Goal: Task Accomplishment & Management: Manage account settings

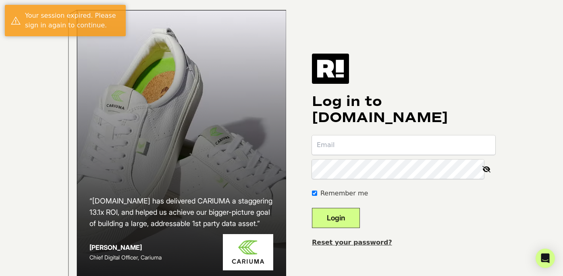
click at [356, 162] on form "Remember me Login" at bounding box center [403, 181] width 183 height 93
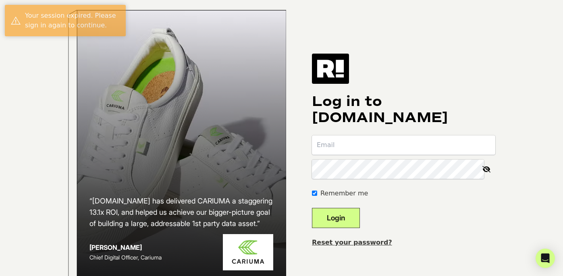
click at [357, 155] on input "email" at bounding box center [403, 144] width 183 height 19
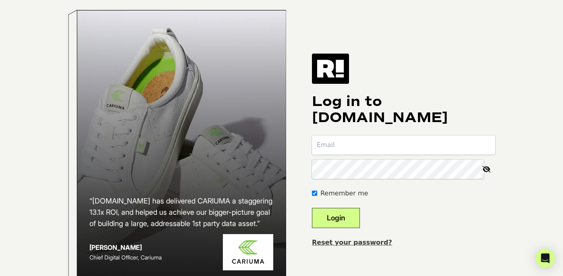
type input "[PERSON_NAME][EMAIL_ADDRESS][DOMAIN_NAME]"
click at [312, 208] on button "Login" at bounding box center [336, 218] width 48 height 20
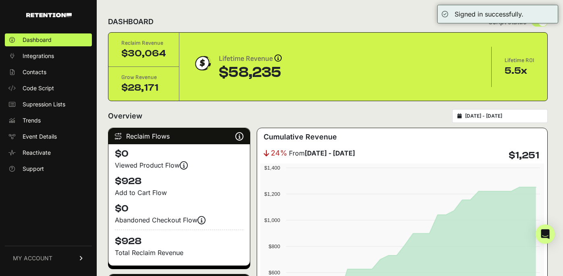
click at [53, 255] on link "MY ACCOUNT" at bounding box center [48, 258] width 87 height 25
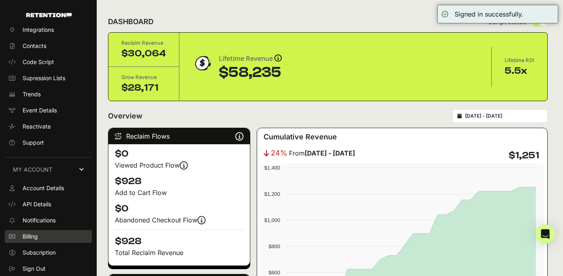
click at [37, 239] on span "Billing" at bounding box center [30, 237] width 15 height 8
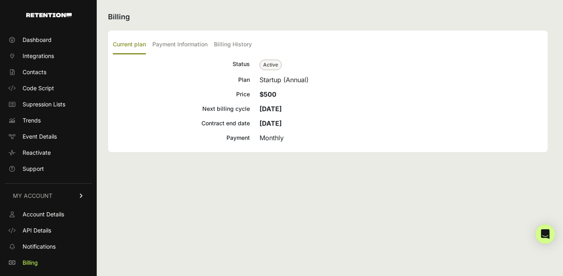
scroll to position [26, 0]
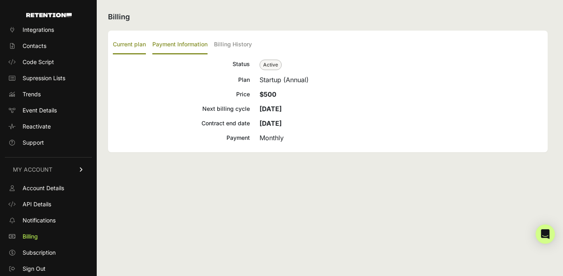
click at [171, 43] on label "Payment Information" at bounding box center [179, 44] width 55 height 19
click at [0, 0] on input "Payment Information" at bounding box center [0, 0] width 0 height 0
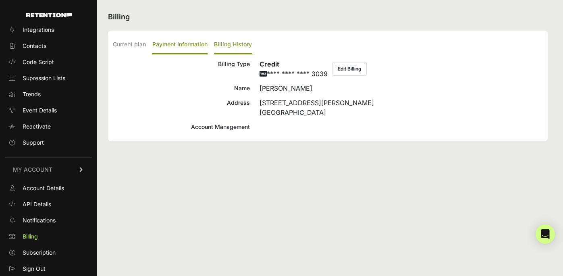
click at [233, 39] on label "Billing History" at bounding box center [233, 44] width 38 height 19
click at [0, 0] on input "Billing History" at bounding box center [0, 0] width 0 height 0
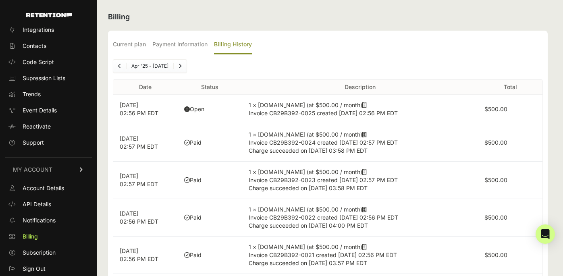
click at [196, 110] on td "Open" at bounding box center [210, 109] width 64 height 29
click at [186, 110] on icon at bounding box center [187, 109] width 6 height 6
click at [140, 115] on p "[DATE] 02:56 PM EDT" at bounding box center [146, 109] width 52 height 16
click at [496, 111] on label "$500.00" at bounding box center [495, 109] width 23 height 7
click at [359, 104] on td "1 × [DOMAIN_NAME] (at $500.00 / month) Invoice CB29B392-0025 created [DATE] 02:…" at bounding box center [360, 109] width 236 height 29
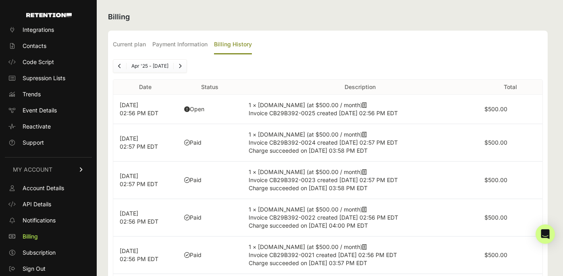
click at [362, 105] on u at bounding box center [364, 105] width 4 height 7
click at [190, 111] on td "Open" at bounding box center [210, 109] width 64 height 29
click at [187, 109] on icon at bounding box center [187, 109] width 6 height 6
click at [196, 108] on td "Open" at bounding box center [210, 109] width 64 height 29
click at [362, 106] on icon at bounding box center [364, 105] width 4 height 6
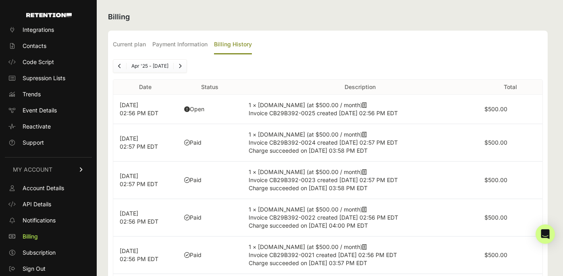
click at [362, 105] on icon at bounding box center [364, 105] width 4 height 6
